Goal: Use online tool/utility: Utilize a website feature to perform a specific function

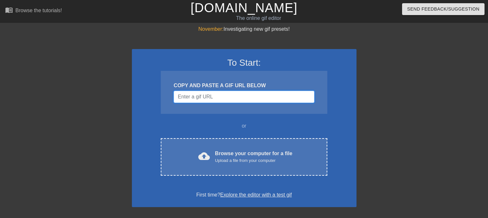
click at [216, 97] on input "Username" at bounding box center [244, 97] width 140 height 12
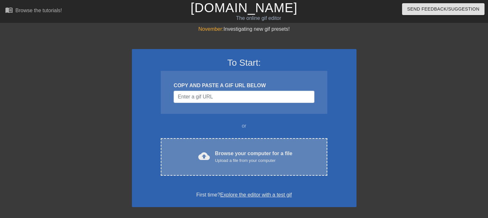
click at [215, 154] on div "cloud_upload Browse your computer for a file Upload a file from your computer" at bounding box center [243, 157] width 139 height 14
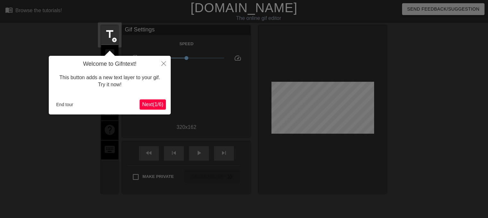
scroll to position [15, 0]
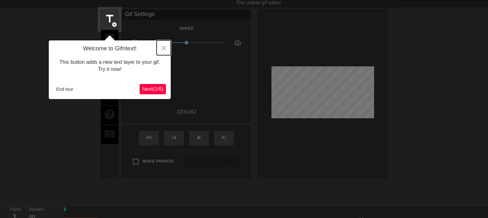
click at [163, 47] on icon "Close" at bounding box center [163, 48] width 4 height 4
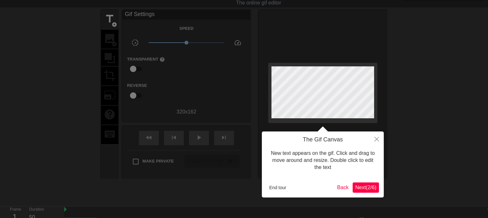
scroll to position [0, 0]
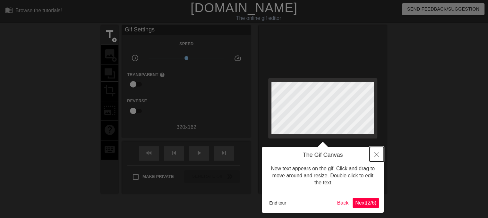
click at [377, 155] on icon "Close" at bounding box center [376, 154] width 4 height 4
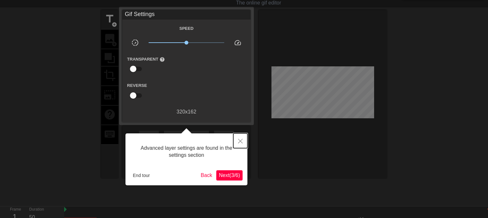
click at [238, 138] on button "Close" at bounding box center [240, 140] width 14 height 15
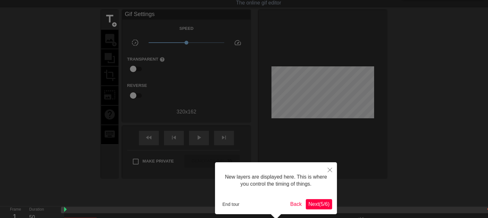
scroll to position [5, 0]
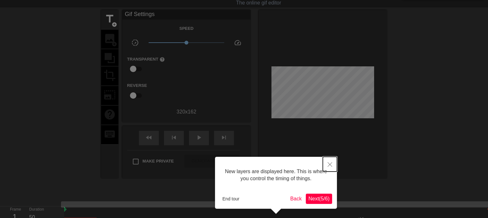
click at [330, 167] on button "Close" at bounding box center [330, 164] width 14 height 15
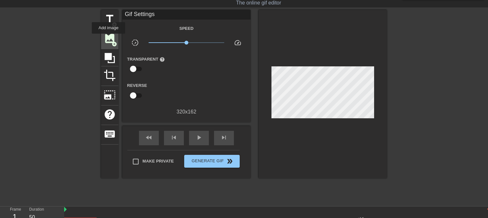
click at [108, 38] on span "image" at bounding box center [110, 38] width 12 height 12
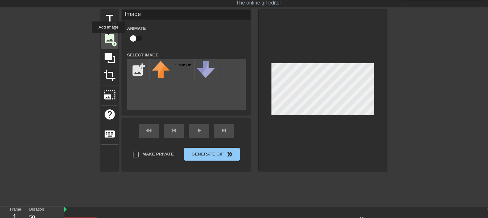
scroll to position [0, 0]
click at [137, 65] on input "file" at bounding box center [138, 70] width 22 height 22
type input "C:\fakepath\images (3).jpg"
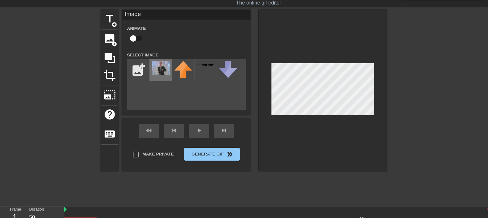
click at [166, 68] on img at bounding box center [161, 68] width 18 height 14
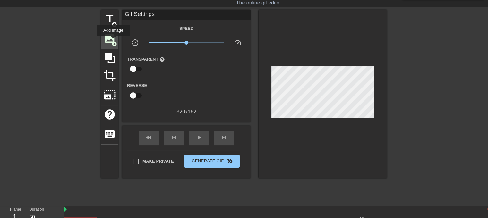
click at [112, 41] on span "add_circle" at bounding box center [114, 43] width 5 height 5
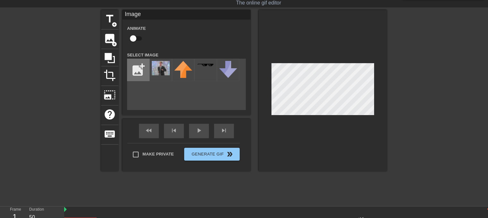
click at [138, 70] on input "file" at bounding box center [138, 70] width 22 height 22
type input "C:\fakepath\images (1).png"
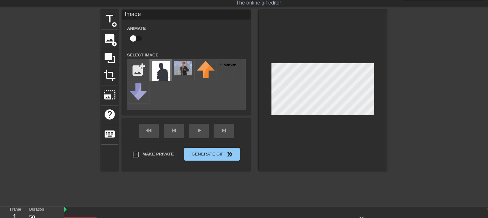
click at [162, 69] on img at bounding box center [161, 71] width 18 height 20
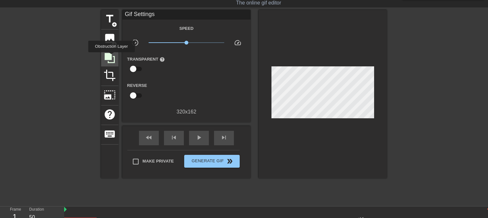
click at [111, 57] on icon at bounding box center [110, 58] width 10 height 10
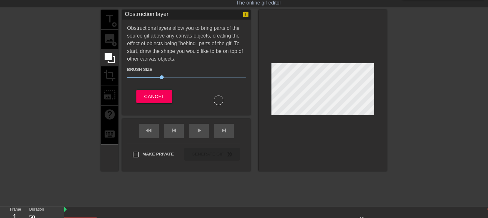
click at [109, 41] on div "title add_circle image add_circle crop photo_size_select_large help keyboard" at bounding box center [109, 90] width 17 height 161
click at [166, 92] on button "Cancel" at bounding box center [154, 96] width 36 height 13
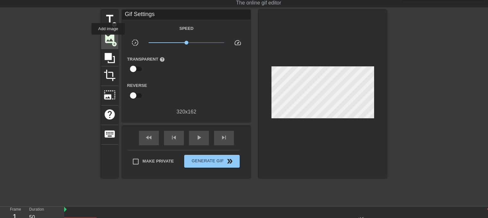
click at [108, 39] on span "image" at bounding box center [110, 38] width 12 height 12
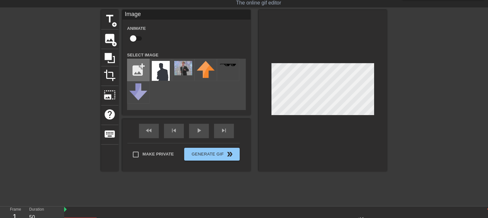
click at [133, 65] on input "file" at bounding box center [138, 70] width 22 height 22
type input "C:\fakepath\download (6).png"
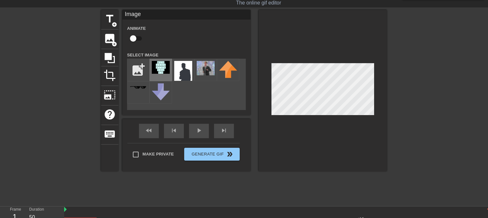
click at [162, 70] on img at bounding box center [161, 67] width 18 height 13
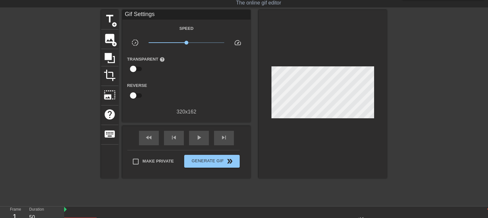
drag, startPoint x: 377, startPoint y: 135, endPoint x: 373, endPoint y: 133, distance: 3.7
click at [376, 135] on div at bounding box center [323, 94] width 128 height 168
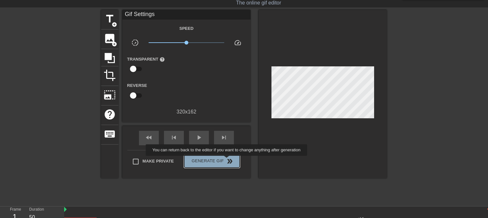
click at [227, 160] on span "double_arrow" at bounding box center [230, 161] width 8 height 8
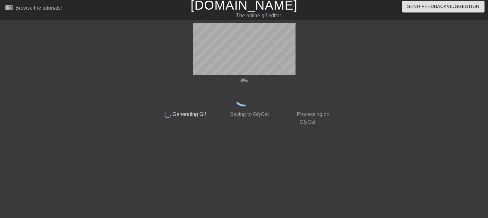
scroll to position [3, 0]
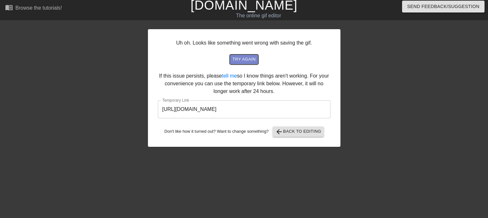
click at [251, 56] on span "try again" at bounding box center [243, 59] width 23 height 7
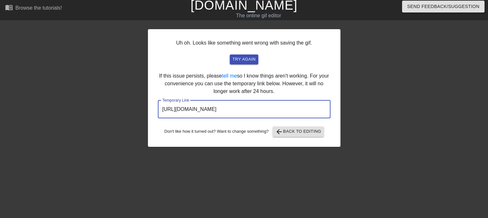
drag, startPoint x: 302, startPoint y: 110, endPoint x: 149, endPoint y: 97, distance: 152.6
click at [121, 105] on div "Uh oh. Looks like something went wrong with saving the gif. try again If this i…" at bounding box center [244, 119] width 488 height 192
drag, startPoint x: 181, startPoint y: 113, endPoint x: 179, endPoint y: 110, distance: 3.7
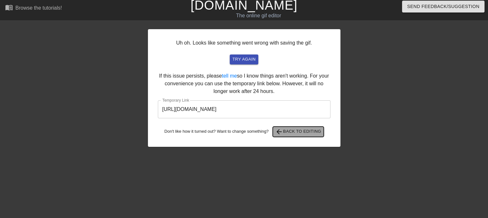
click at [284, 132] on span "arrow_back Back to Editing" at bounding box center [298, 132] width 46 height 8
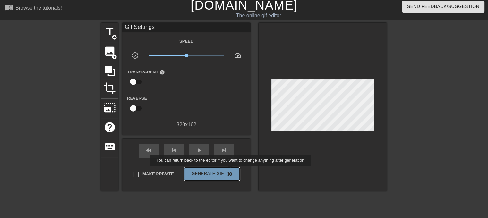
click at [231, 171] on span "double_arrow" at bounding box center [230, 174] width 8 height 8
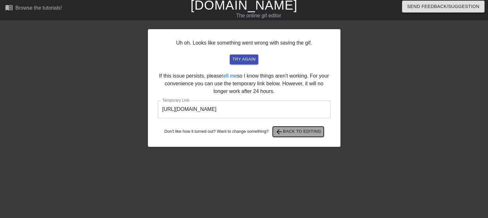
click at [307, 127] on button "arrow_back Back to Editing" at bounding box center [298, 132] width 51 height 10
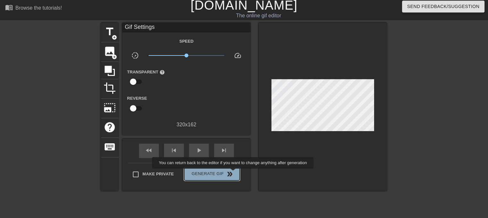
click at [234, 173] on span "Generate Gif double_arrow" at bounding box center [212, 174] width 50 height 8
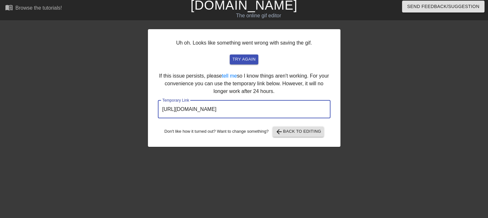
drag, startPoint x: 307, startPoint y: 109, endPoint x: 168, endPoint y: 113, distance: 139.0
click at [148, 116] on div "Uh oh. Looks like something went wrong with saving the gif. try again If this i…" at bounding box center [244, 88] width 192 height 118
